Goal: Task Accomplishment & Management: Use online tool/utility

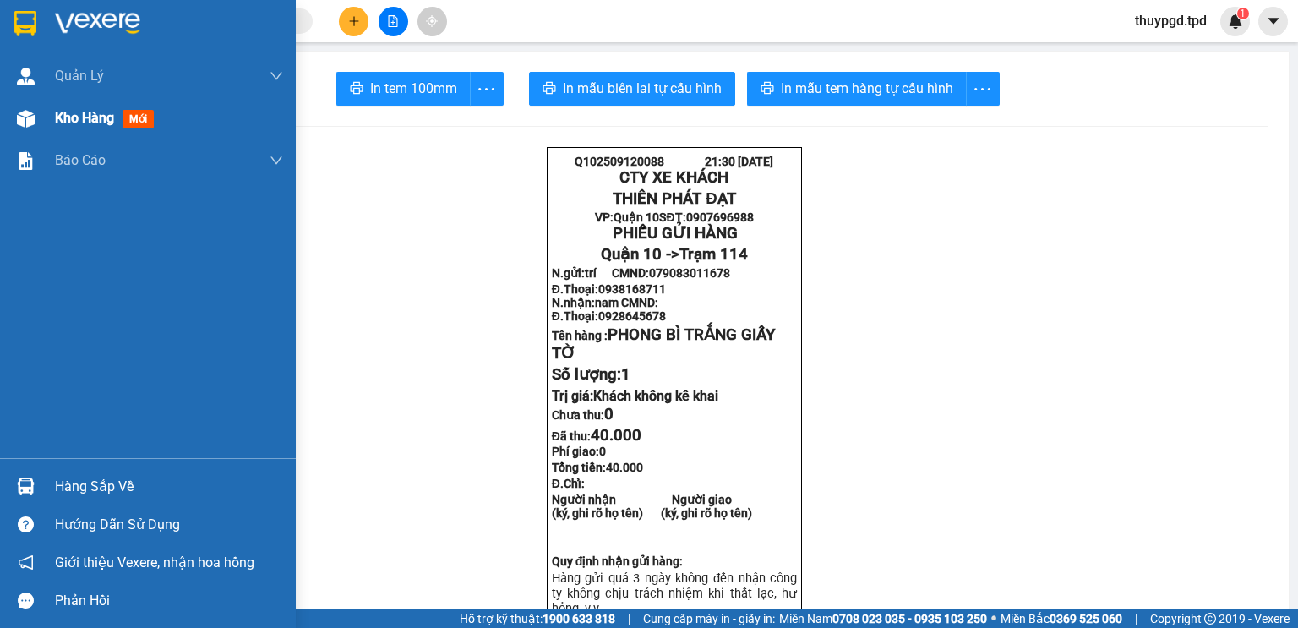
click at [148, 114] on span "mới" at bounding box center [137, 119] width 31 height 19
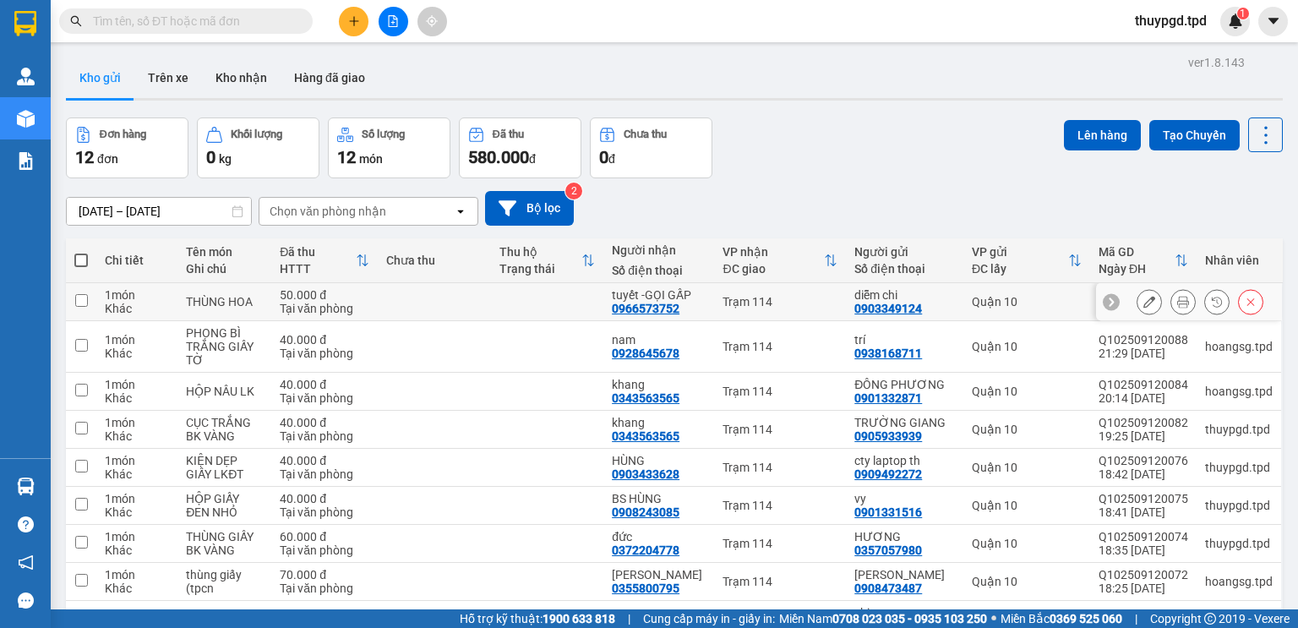
click at [1177, 301] on icon at bounding box center [1183, 302] width 12 height 12
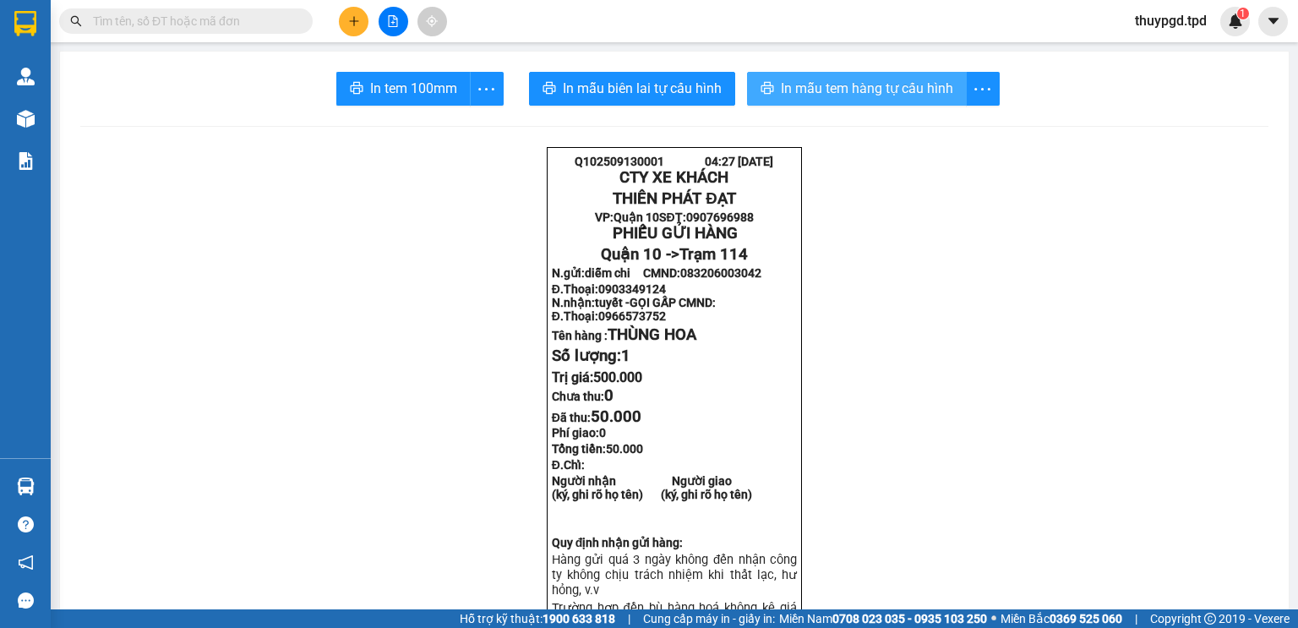
click at [828, 89] on span "In mẫu tem hàng tự cấu hình" at bounding box center [867, 88] width 172 height 21
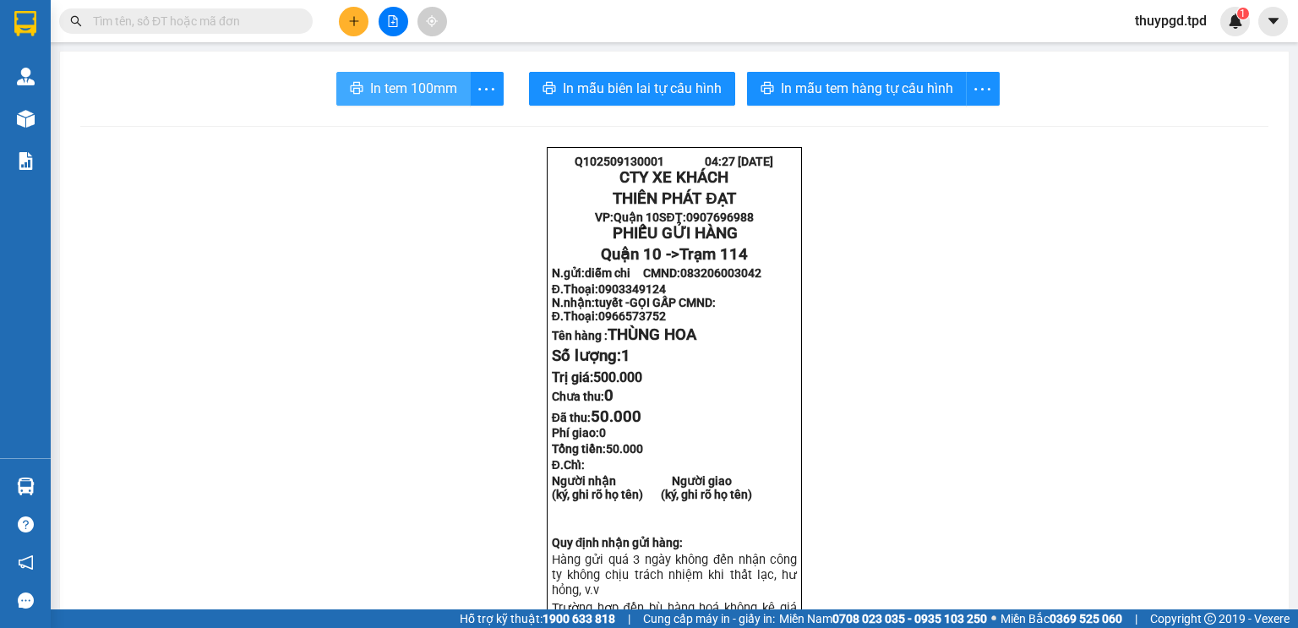
click at [403, 100] on button "In tem 100mm" at bounding box center [403, 89] width 134 height 34
